Goal: Information Seeking & Learning: Check status

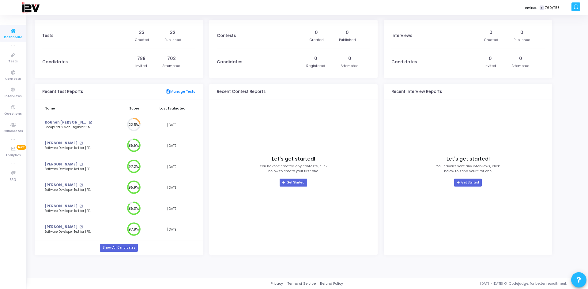
scroll to position [13, 9]
click at [10, 57] on icon at bounding box center [13, 55] width 13 height 8
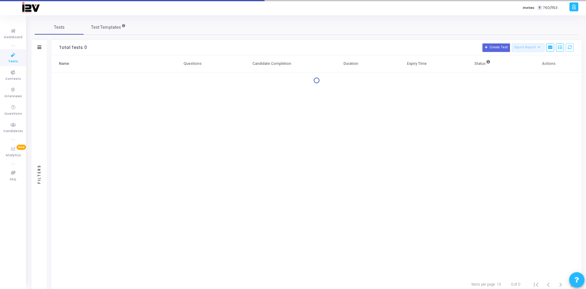
click at [43, 46] on div "Filters" at bounding box center [39, 47] width 15 height 15
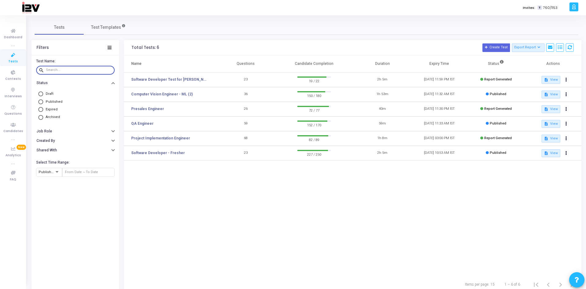
click at [67, 71] on input "text" at bounding box center [79, 70] width 66 height 4
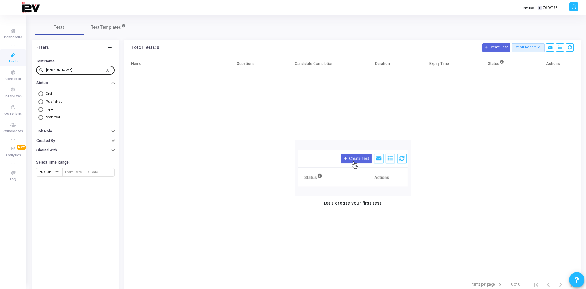
click at [74, 68] on div "[PERSON_NAME]" at bounding box center [75, 70] width 59 height 10
type input "shiv"
click at [108, 71] on mat-icon "close" at bounding box center [108, 70] width 7 height 6
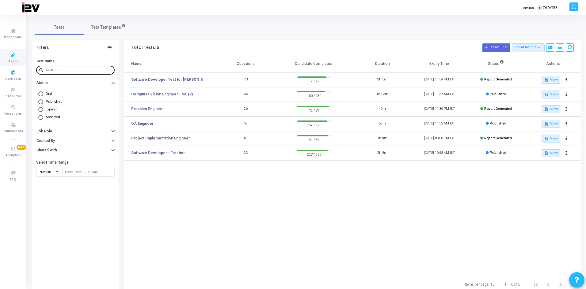
click at [15, 55] on icon at bounding box center [13, 55] width 13 height 8
click at [10, 126] on icon at bounding box center [13, 125] width 13 height 8
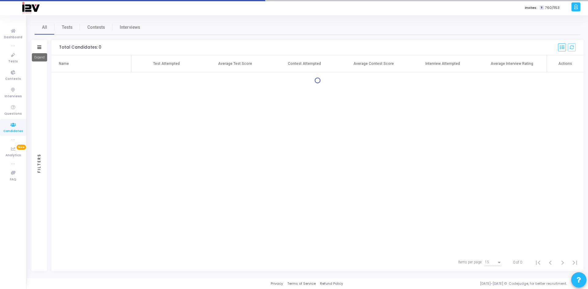
click at [40, 48] on icon at bounding box center [39, 47] width 4 height 3
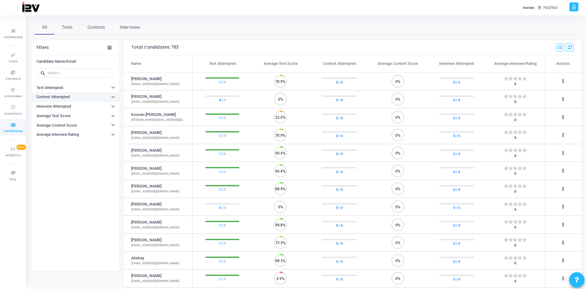
scroll to position [13, 16]
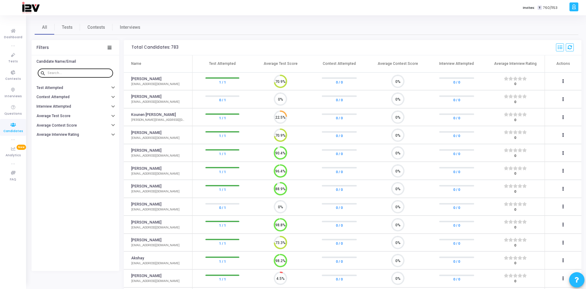
click at [62, 73] on input "text" at bounding box center [78, 73] width 63 height 4
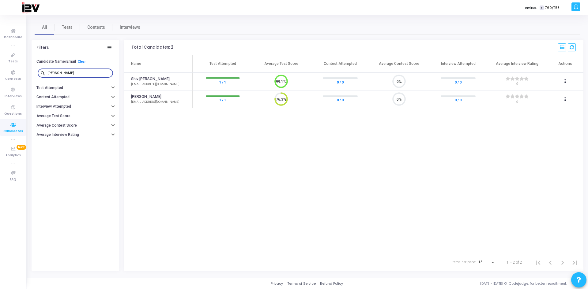
type input "[PERSON_NAME]"
click at [60, 30] on link "Tests" at bounding box center [67, 27] width 25 height 15
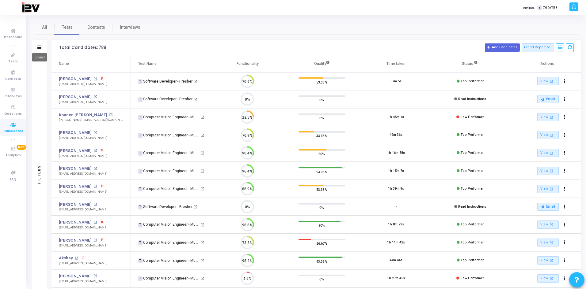
click at [39, 46] on icon at bounding box center [39, 47] width 4 height 3
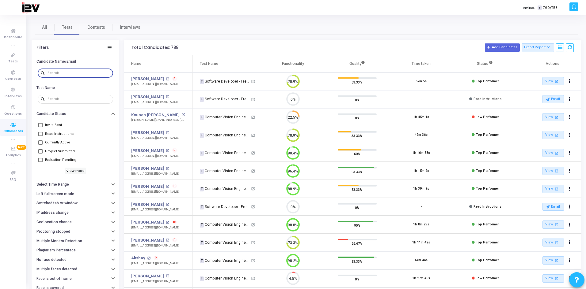
click at [64, 72] on input "text" at bounding box center [78, 73] width 63 height 4
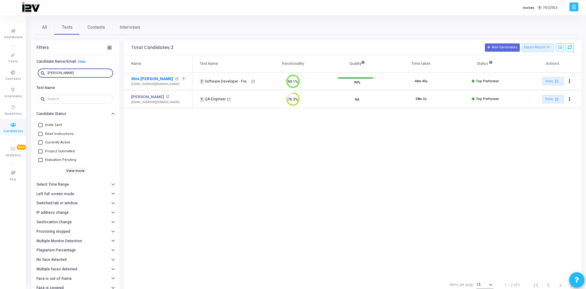
type input "[PERSON_NAME]"
click at [154, 79] on link "Shiv [PERSON_NAME]" at bounding box center [152, 79] width 42 height 6
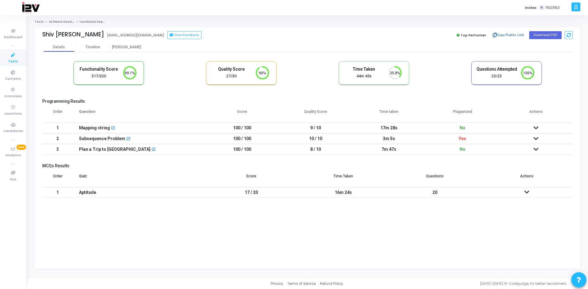
click at [516, 36] on button "Copy Public Link" at bounding box center [508, 35] width 35 height 9
click at [16, 131] on span "Candidates" at bounding box center [13, 131] width 20 height 5
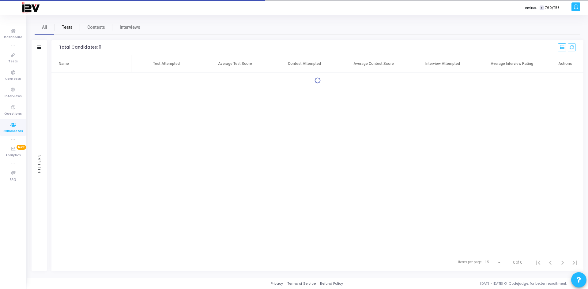
click at [69, 28] on span "Tests" at bounding box center [67, 27] width 11 height 6
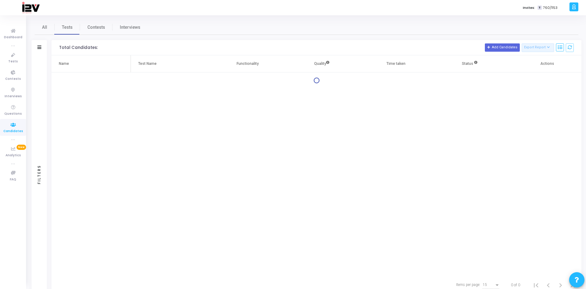
click at [38, 50] on div at bounding box center [39, 47] width 4 height 5
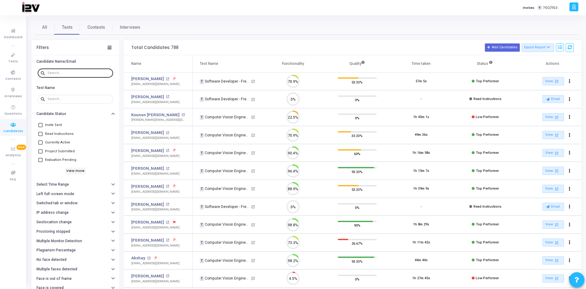
scroll to position [13, 16]
drag, startPoint x: 66, startPoint y: 70, endPoint x: 67, endPoint y: 75, distance: 4.6
click at [67, 75] on div at bounding box center [78, 73] width 63 height 10
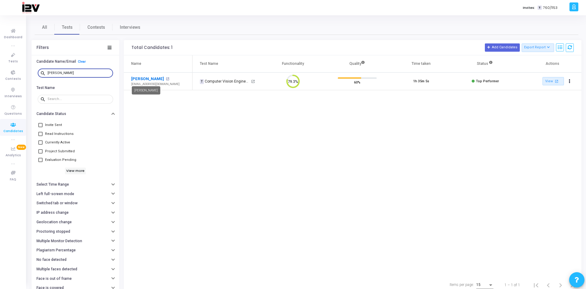
type input "[PERSON_NAME]"
click at [148, 78] on link "[PERSON_NAME]" at bounding box center [147, 79] width 33 height 6
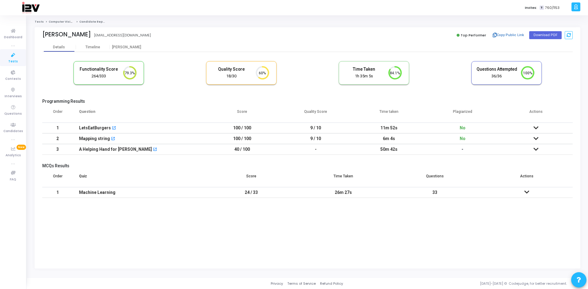
click at [506, 35] on button "Copy Public Link" at bounding box center [508, 35] width 35 height 9
click at [12, 131] on span "Candidates" at bounding box center [13, 131] width 20 height 5
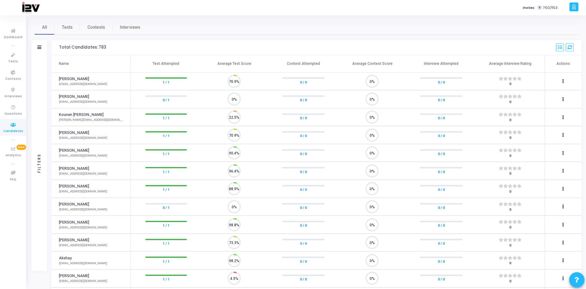
scroll to position [13, 16]
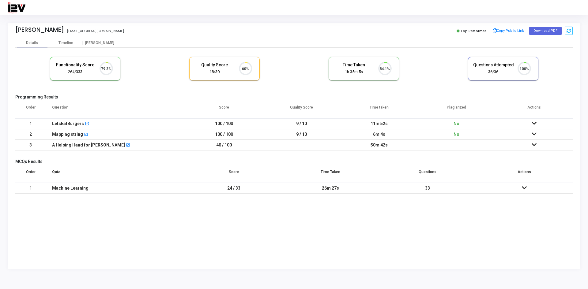
scroll to position [13, 16]
